Goal: Transaction & Acquisition: Subscribe to service/newsletter

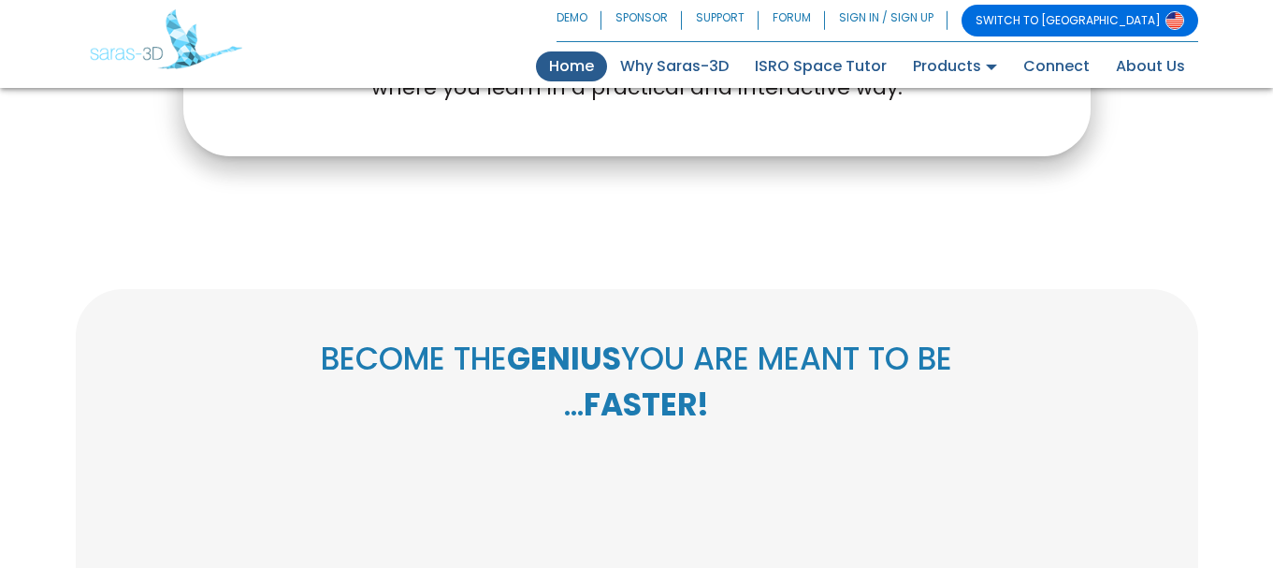
scroll to position [993, 0]
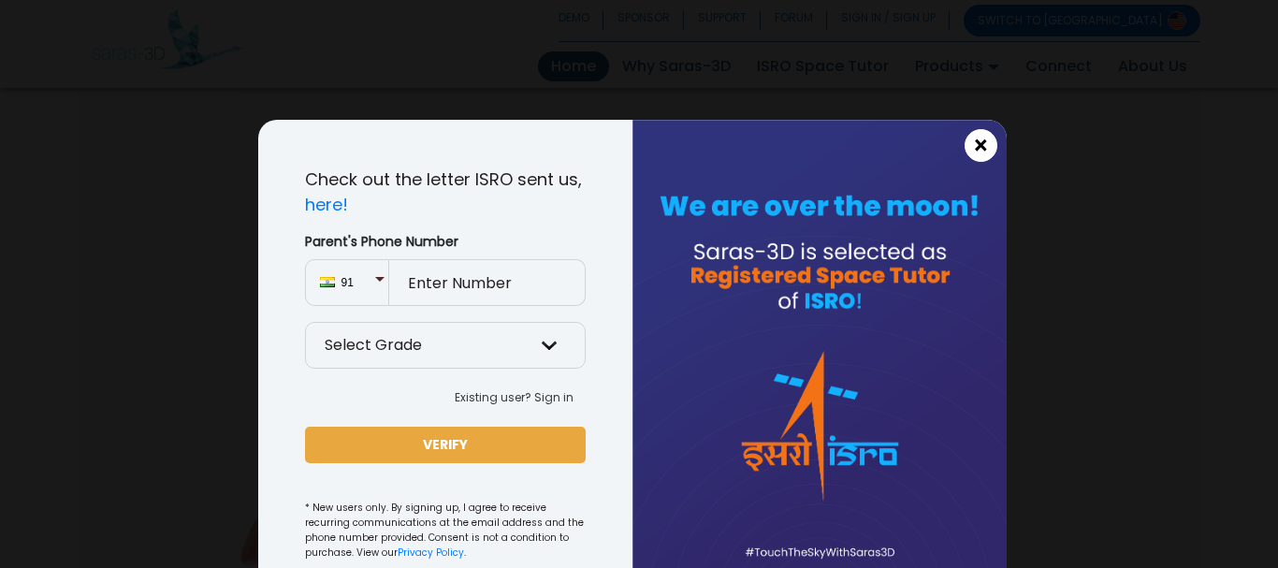
click at [981, 158] on button "×" at bounding box center [980, 145] width 33 height 33
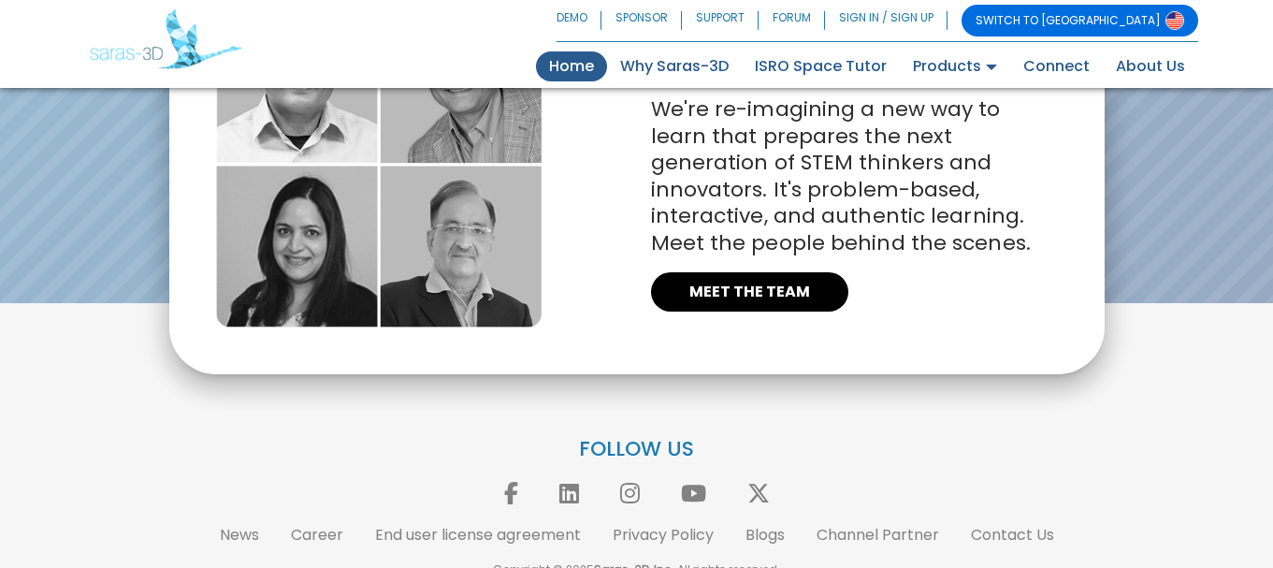
scroll to position [0, 0]
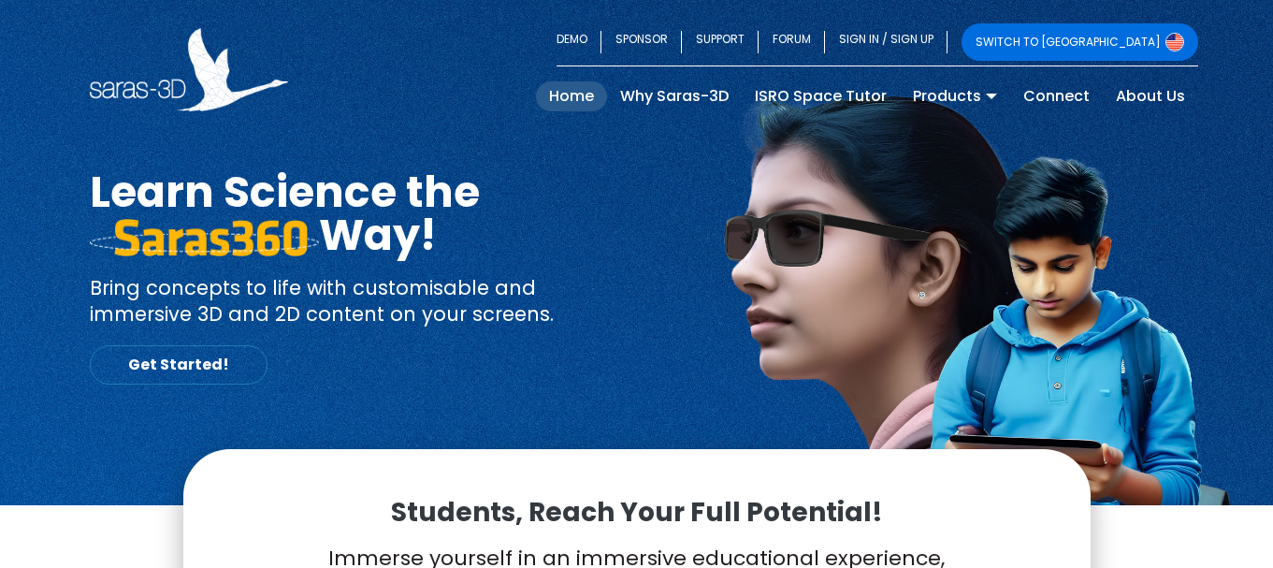
click at [145, 368] on link "Get Started!" at bounding box center [179, 364] width 178 height 39
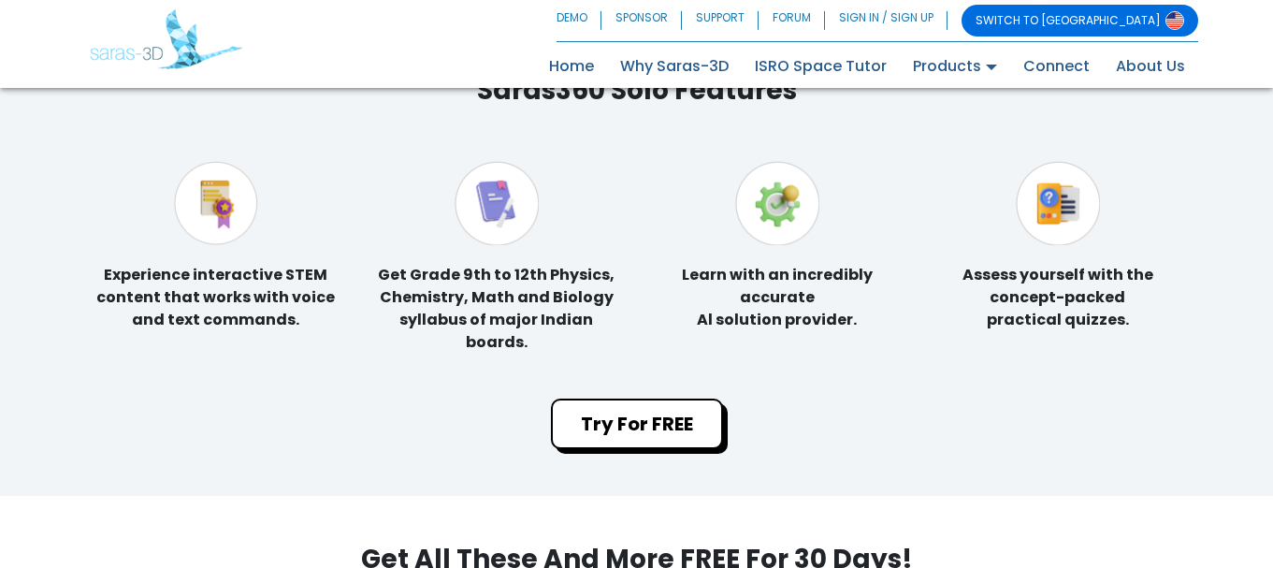
scroll to position [3703, 0]
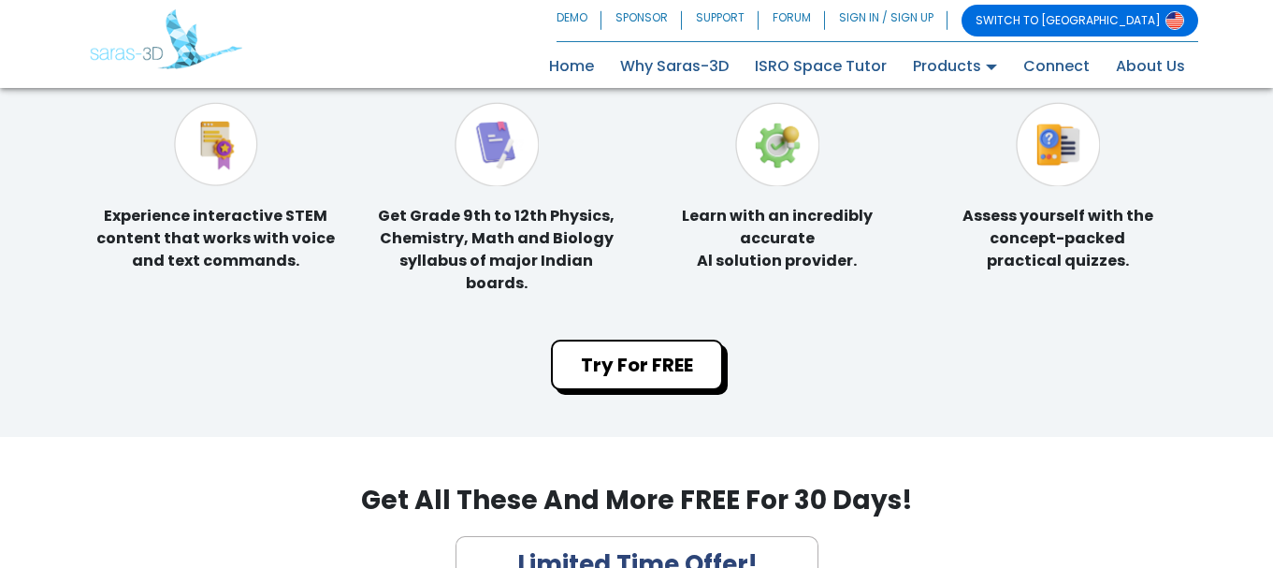
click at [242, 145] on img at bounding box center [216, 144] width 84 height 84
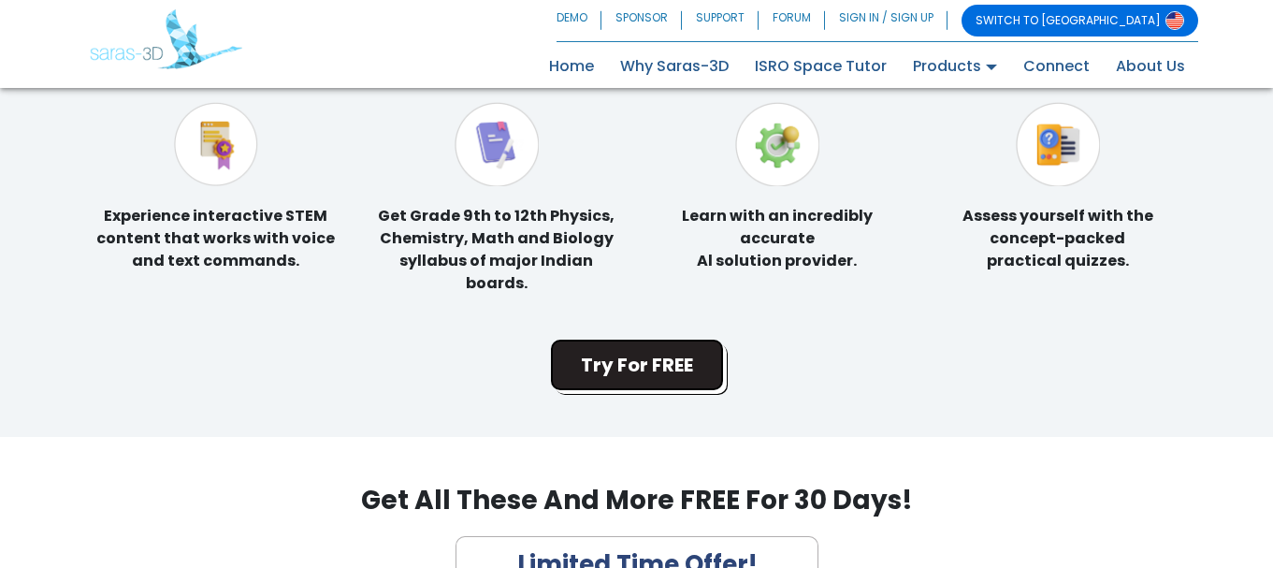
click at [665, 350] on button "Try For FREE" at bounding box center [637, 364] width 172 height 51
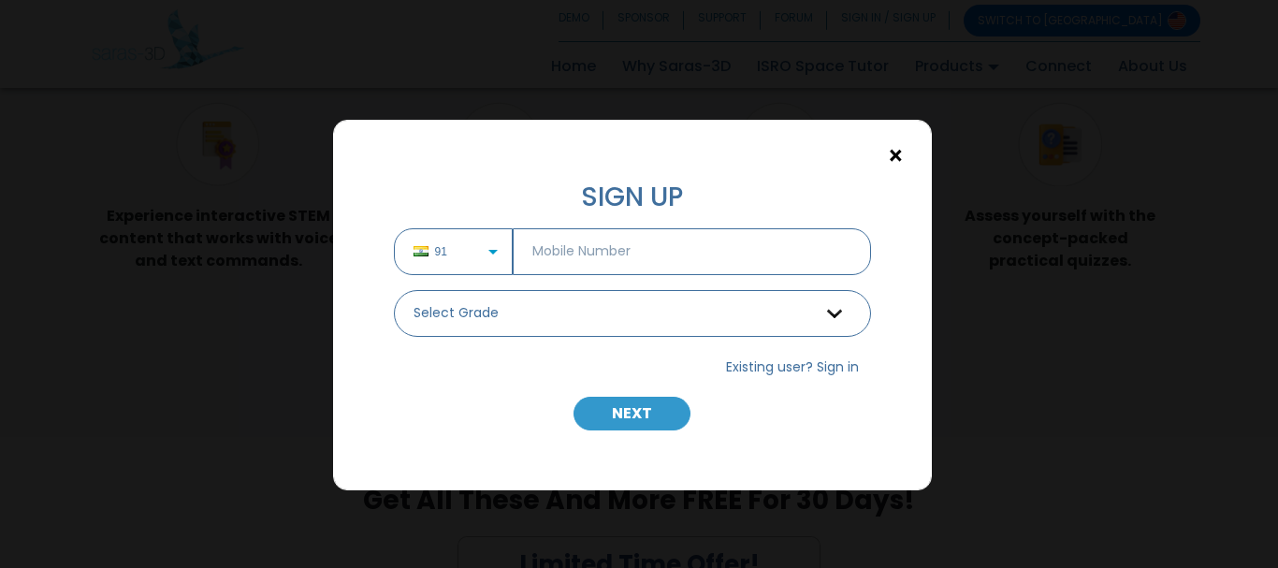
click at [898, 152] on span "×" at bounding box center [896, 156] width 16 height 24
